Goal: Navigation & Orientation: Find specific page/section

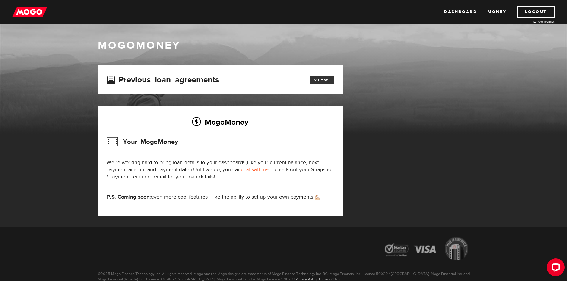
click at [327, 82] on link "View" at bounding box center [322, 80] width 24 height 8
click at [460, 11] on link "Dashboard" at bounding box center [460, 11] width 33 height 11
click at [328, 81] on link "View" at bounding box center [322, 80] width 24 height 8
